Goal: Navigation & Orientation: Find specific page/section

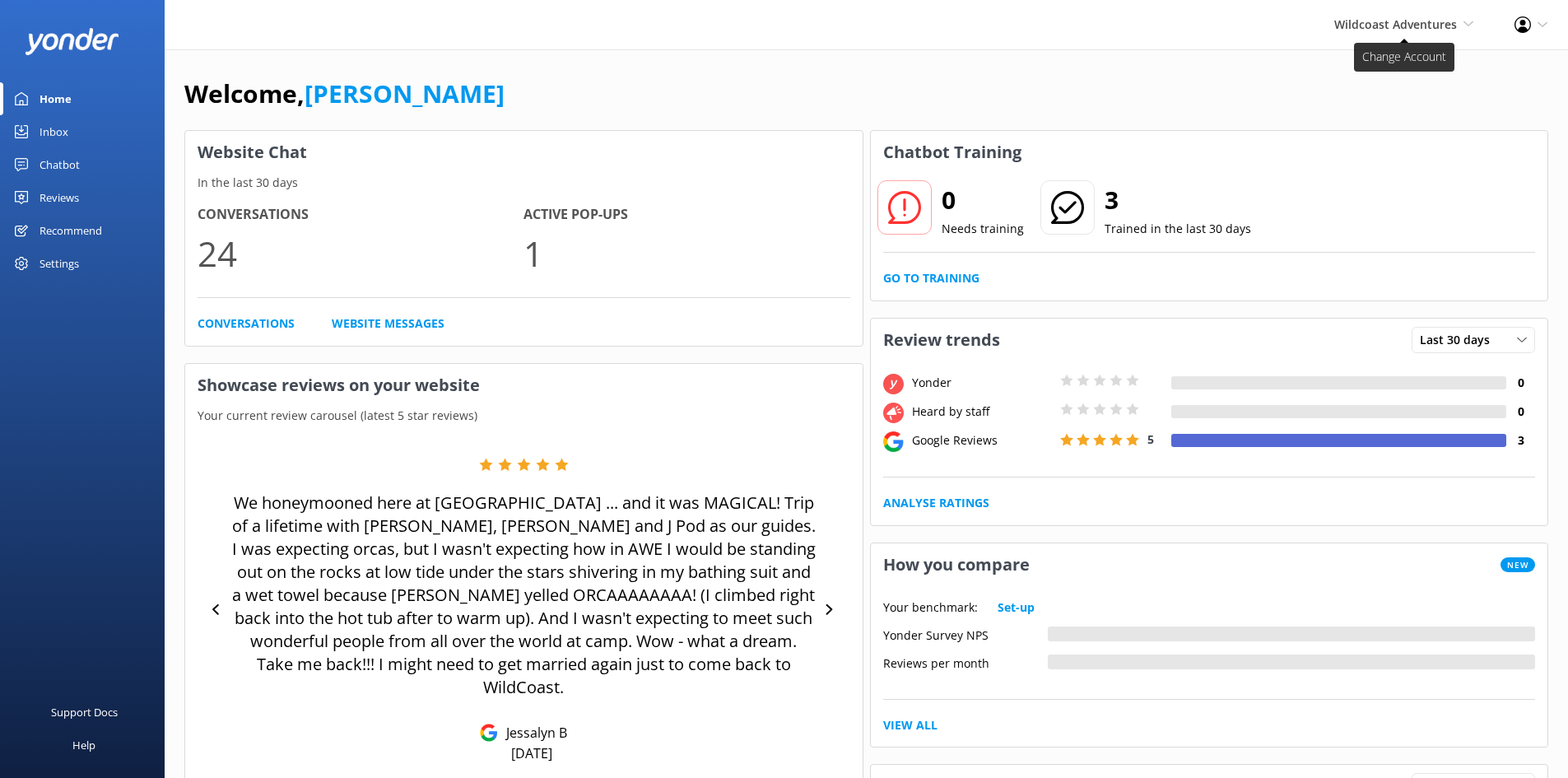
click at [1355, 18] on span "Wildcoast Adventures" at bounding box center [1396, 24] width 123 height 16
click at [1363, 116] on link "[PERSON_NAME] River Whale Watching" at bounding box center [1412, 117] width 165 height 54
